Goal: Information Seeking & Learning: Understand process/instructions

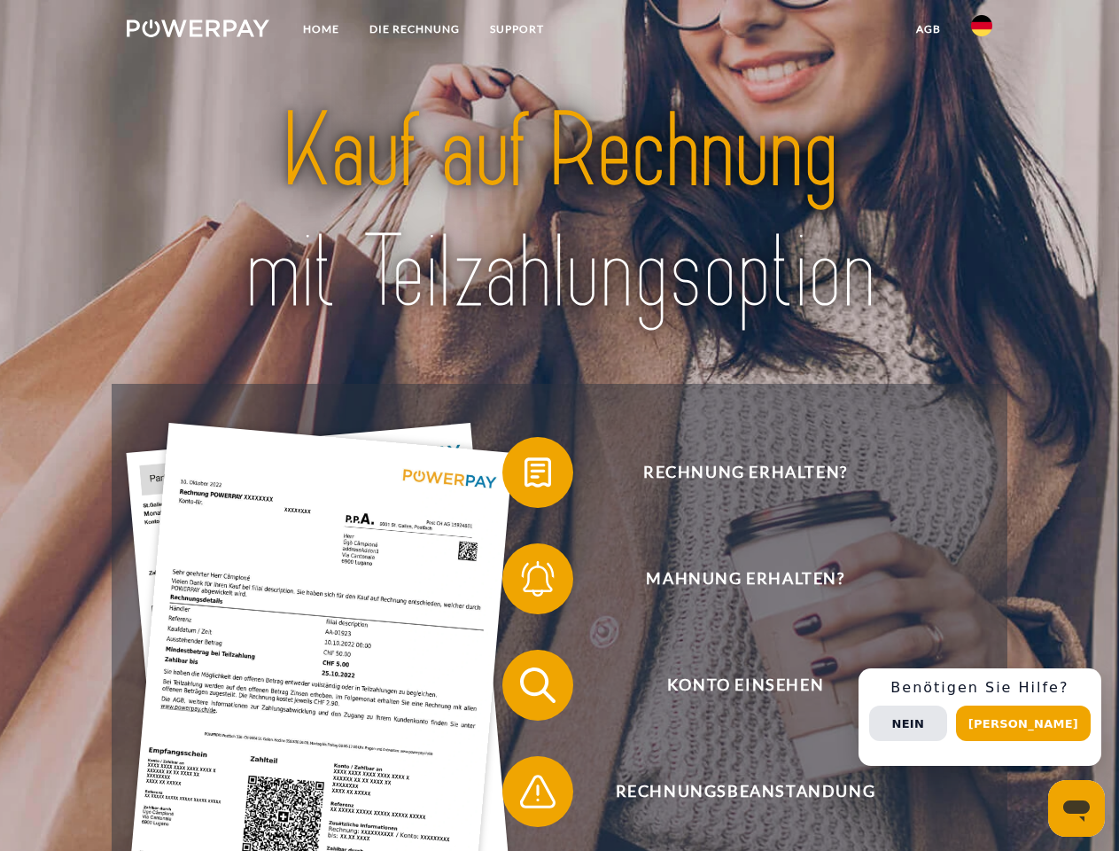
click at [198, 31] on img at bounding box center [198, 28] width 143 height 18
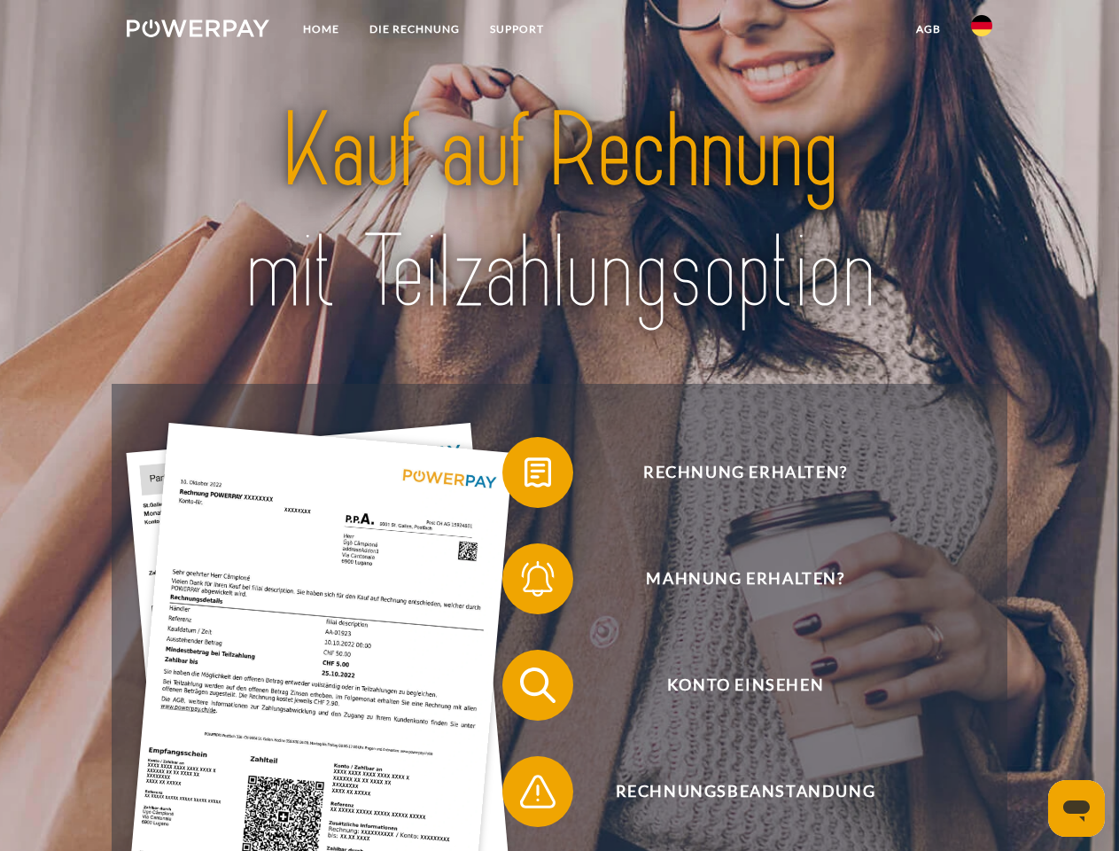
click at [982, 31] on img at bounding box center [981, 25] width 21 height 21
click at [928, 29] on link "agb" at bounding box center [928, 29] width 55 height 32
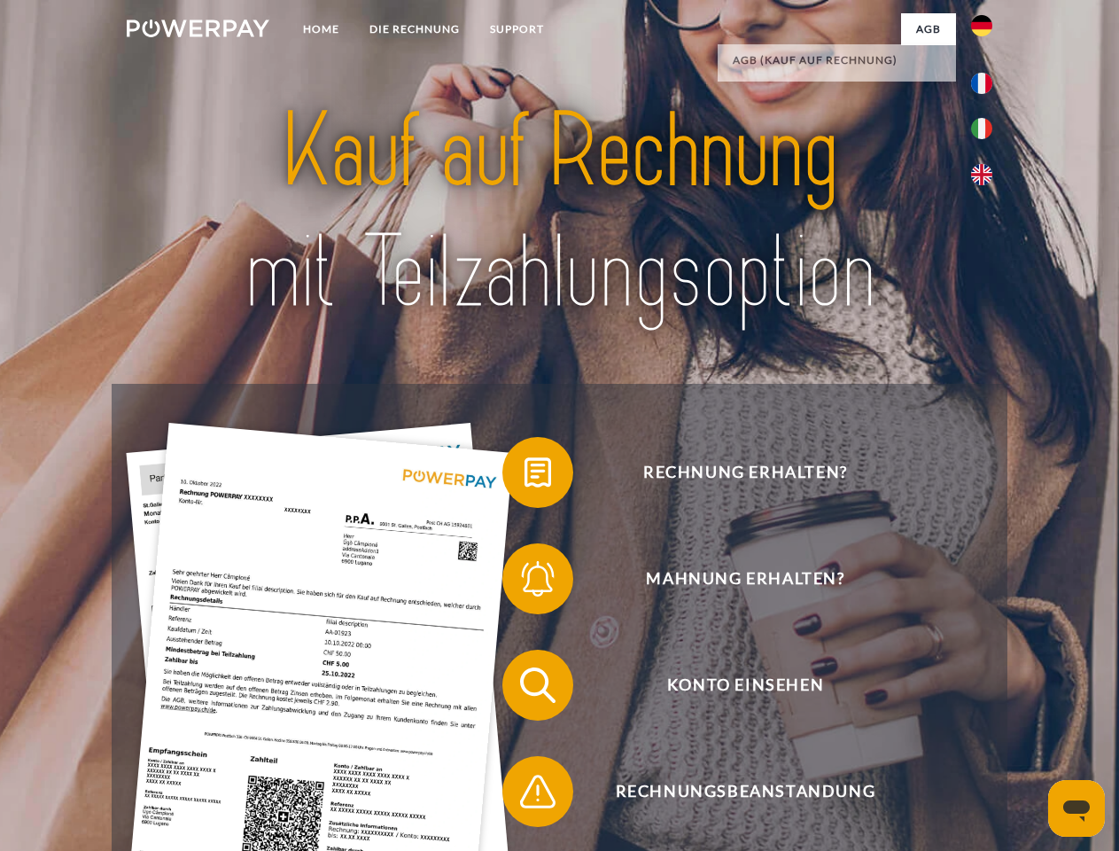
click at [524, 476] on span at bounding box center [511, 472] width 89 height 89
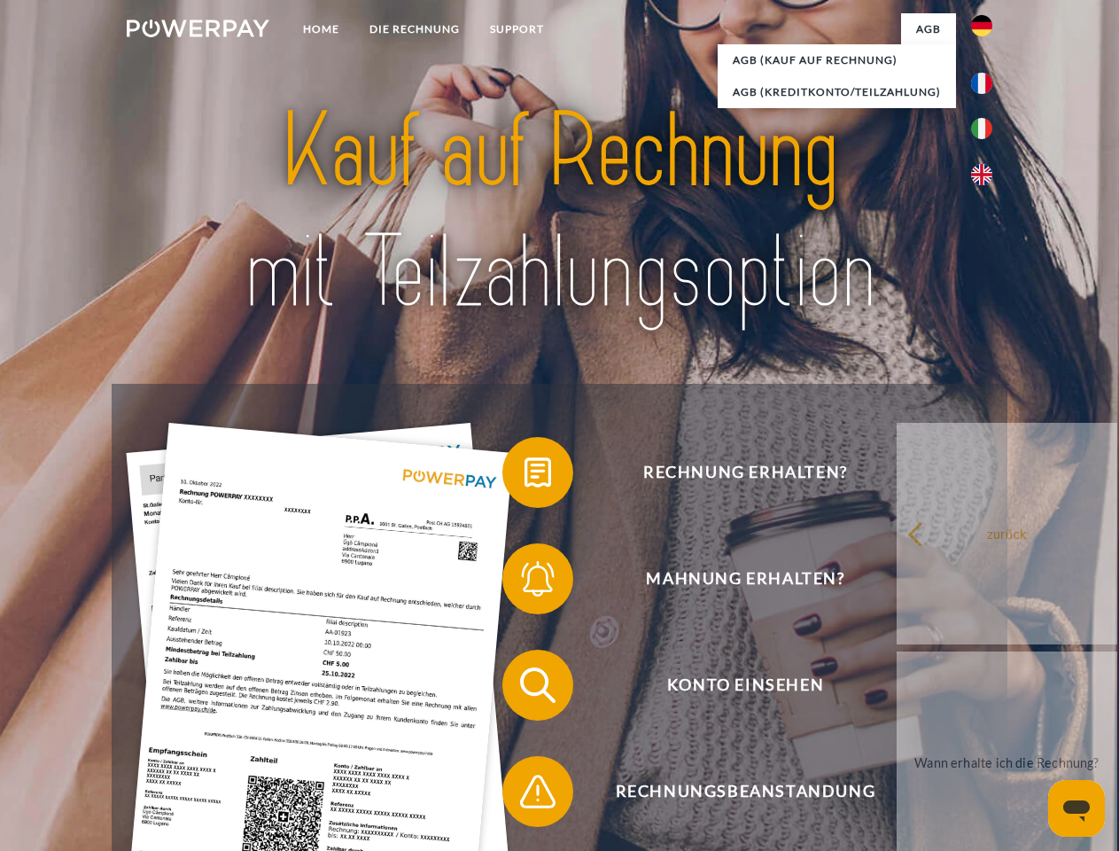
click at [524, 582] on span at bounding box center [511, 578] width 89 height 89
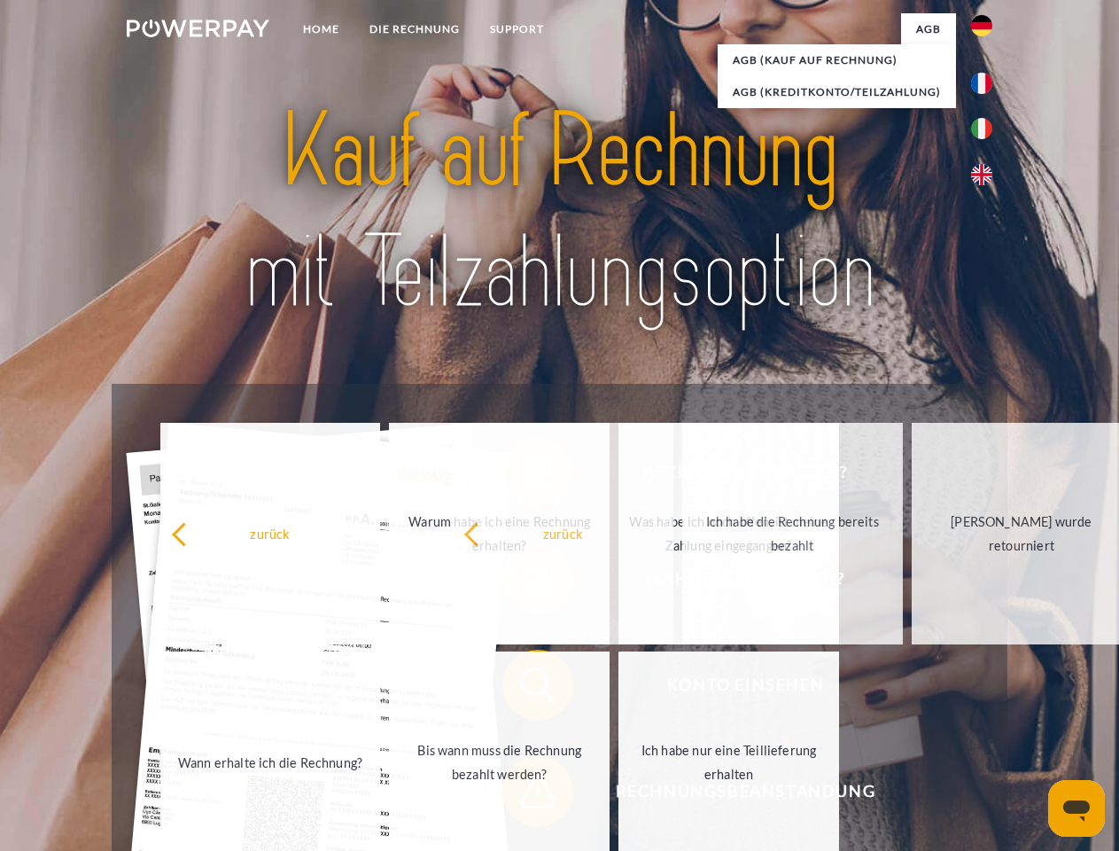
click at [524, 795] on span at bounding box center [511, 791] width 89 height 89
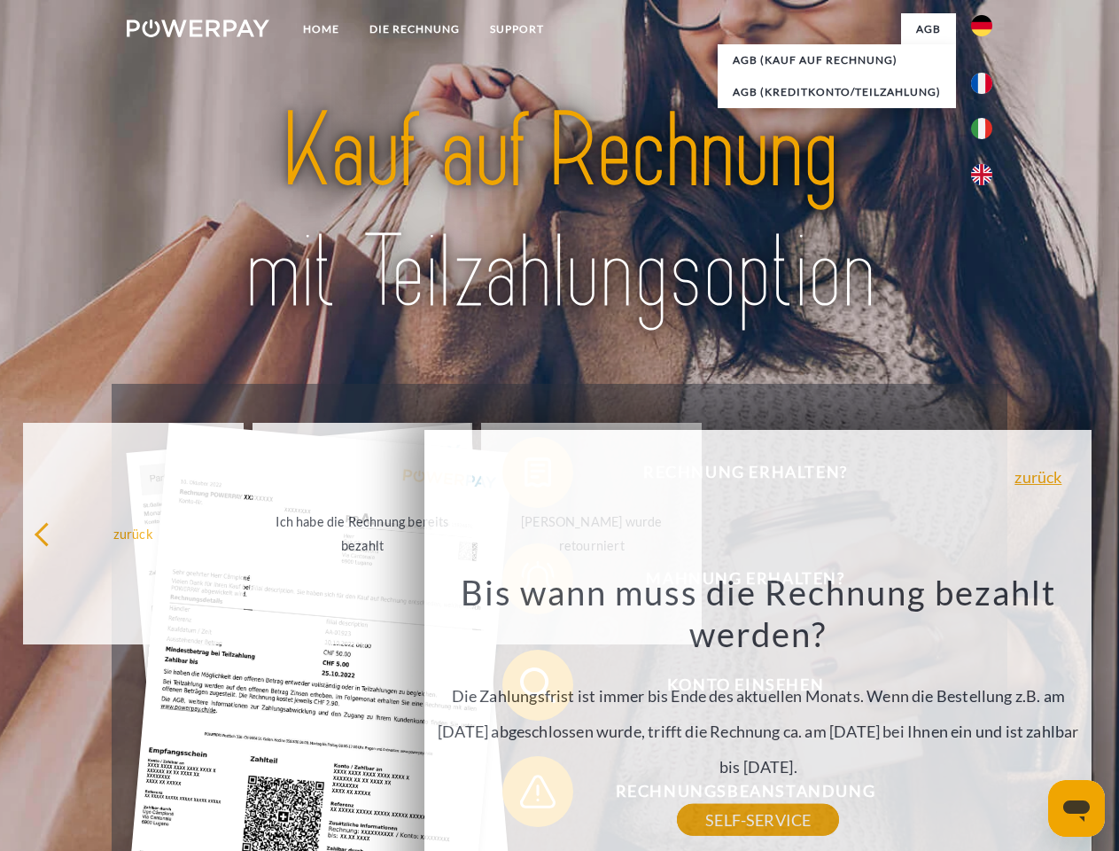
click at [986, 717] on div "Rechnung erhalten? Mahnung erhalten? Konto einsehen" at bounding box center [559, 738] width 895 height 709
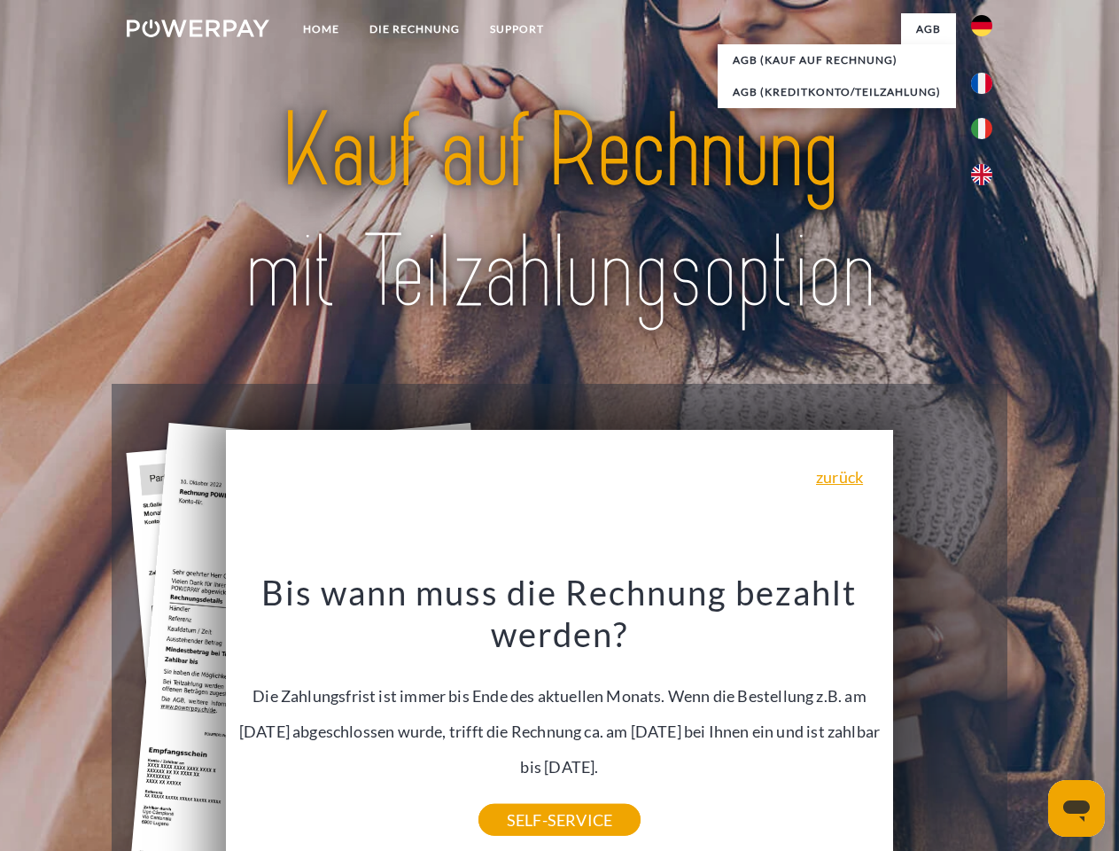
click at [943, 720] on span "Konto einsehen" at bounding box center [745, 684] width 434 height 71
click at [1029, 723] on header "Home DIE RECHNUNG SUPPORT" at bounding box center [559, 612] width 1119 height 1224
